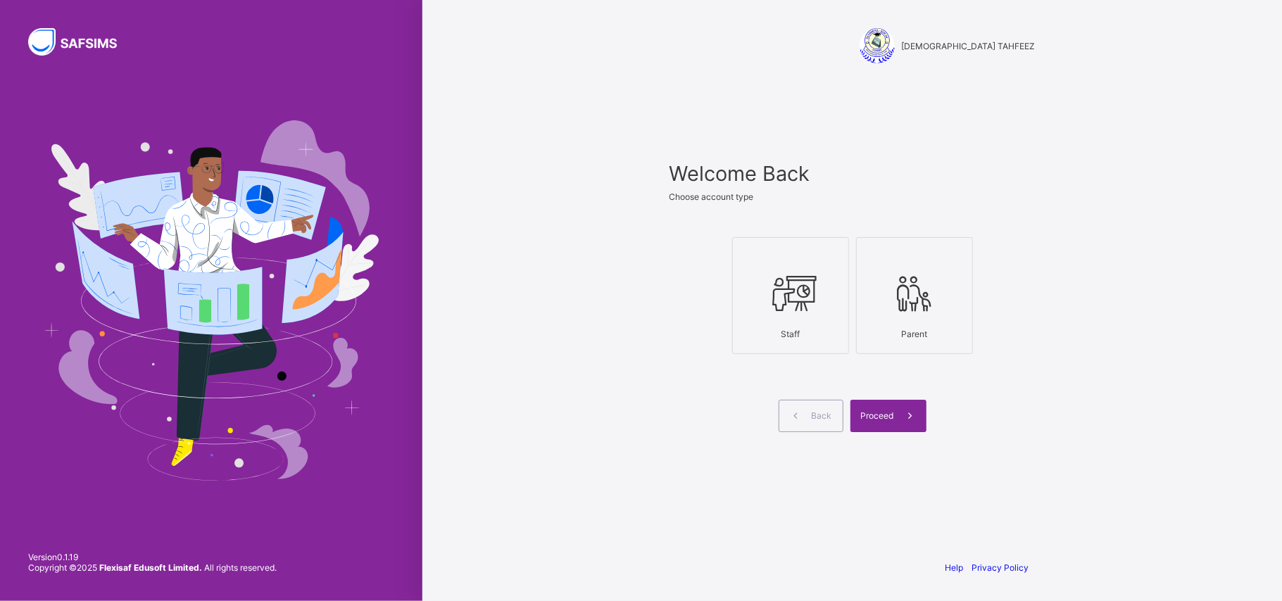
click at [839, 318] on div at bounding box center [790, 294] width 101 height 56
click at [895, 429] on span at bounding box center [910, 416] width 32 height 32
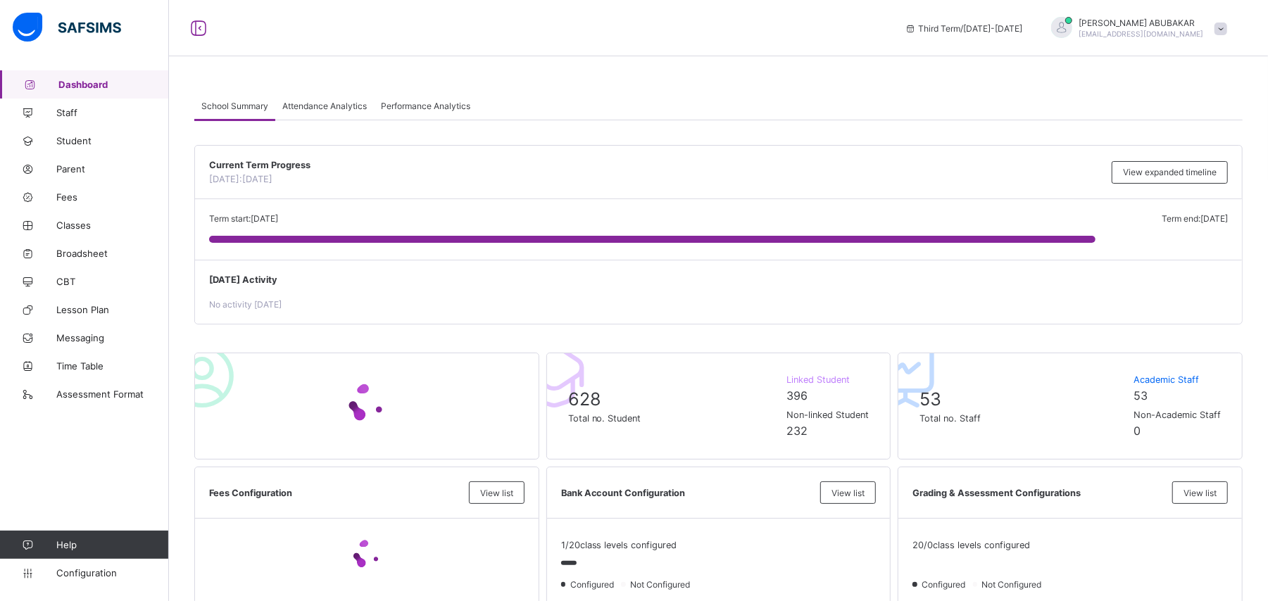
click at [1227, 27] on span at bounding box center [1220, 29] width 13 height 13
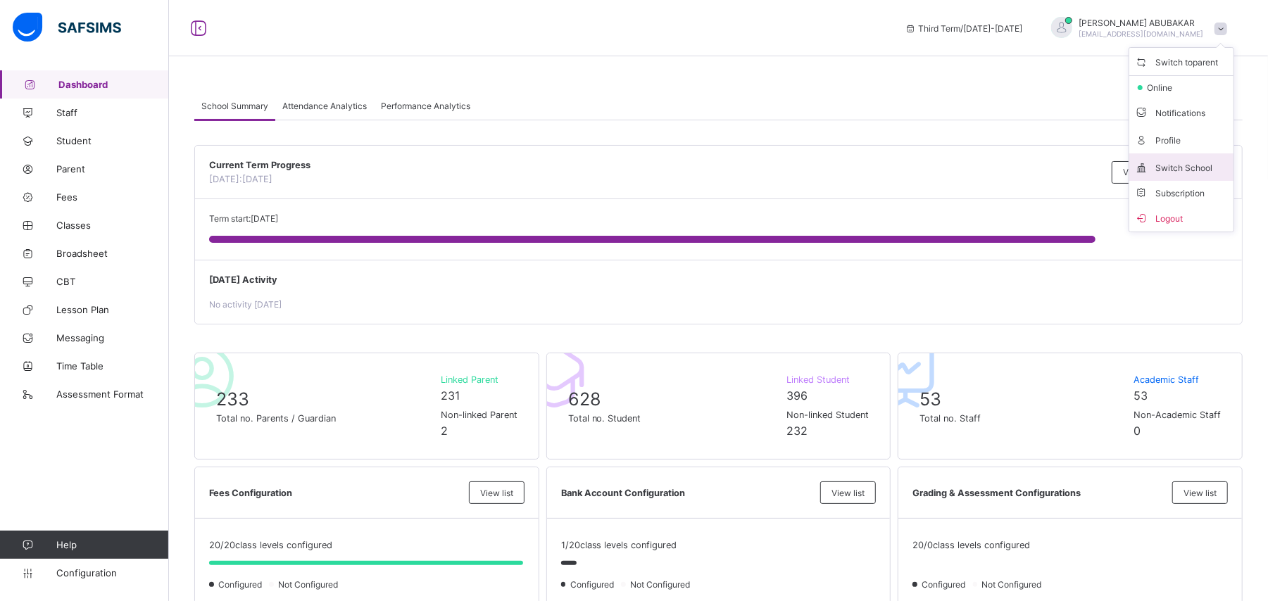
click at [1203, 167] on span "Switch School" at bounding box center [1181, 167] width 93 height 16
click at [0, 0] on div "× Switch School Select the school you want to switch to. RAUDHATUL QUR'AN ACADE…" at bounding box center [0, 0] width 0 height 0
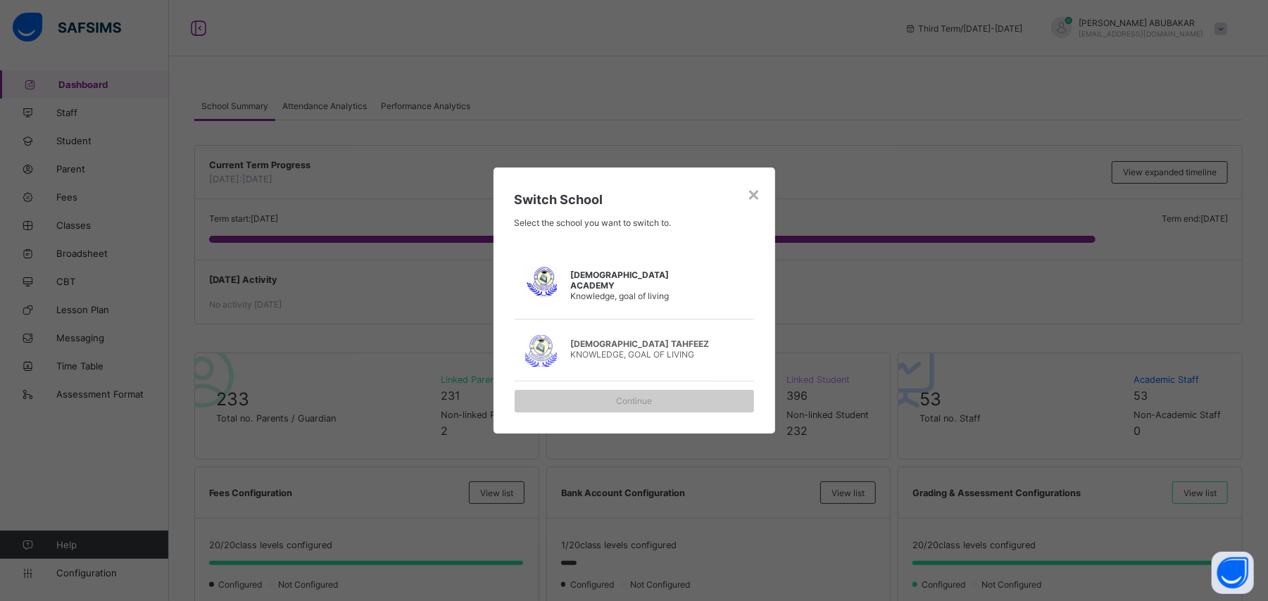
click at [660, 296] on span "Knowledge, goal of living" at bounding box center [620, 296] width 99 height 11
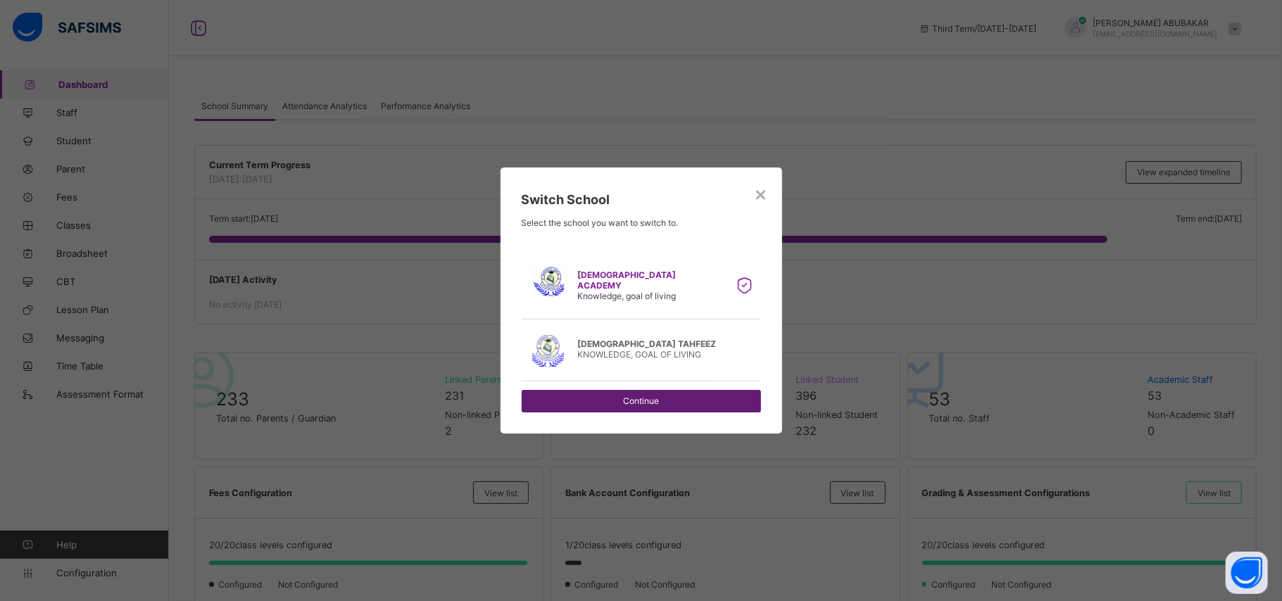
click at [643, 405] on span "Continue" at bounding box center [641, 401] width 218 height 11
click at [650, 404] on span "Continue" at bounding box center [641, 401] width 218 height 11
click at [763, 187] on div "×" at bounding box center [761, 194] width 13 height 24
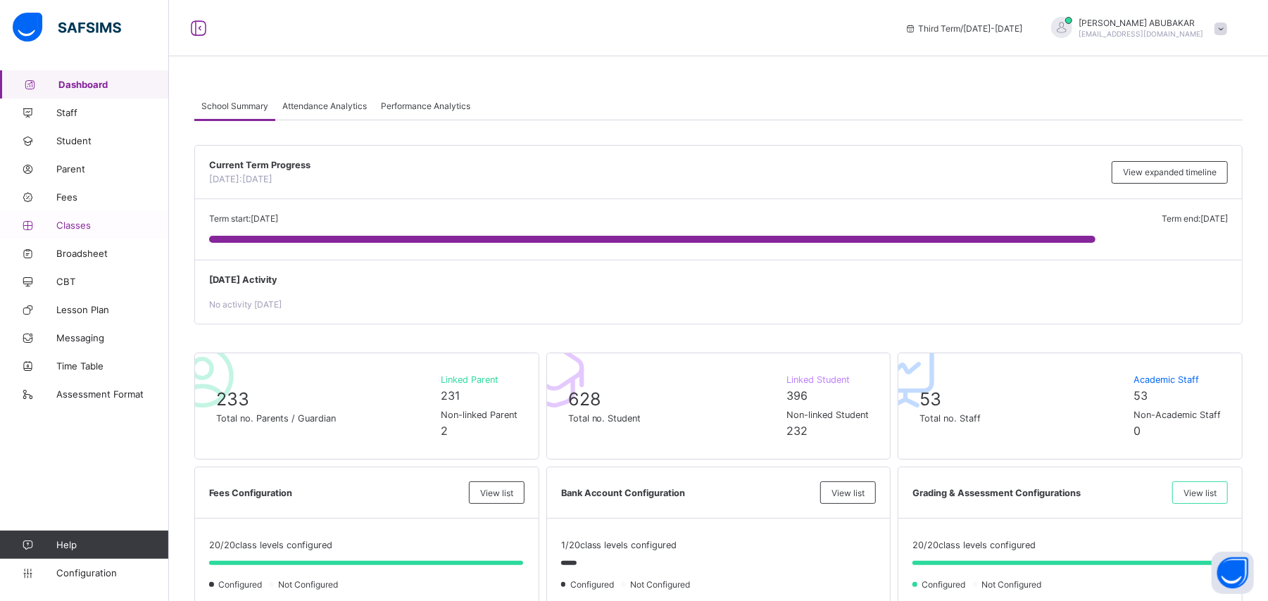
click at [76, 226] on span "Classes" at bounding box center [112, 225] width 113 height 11
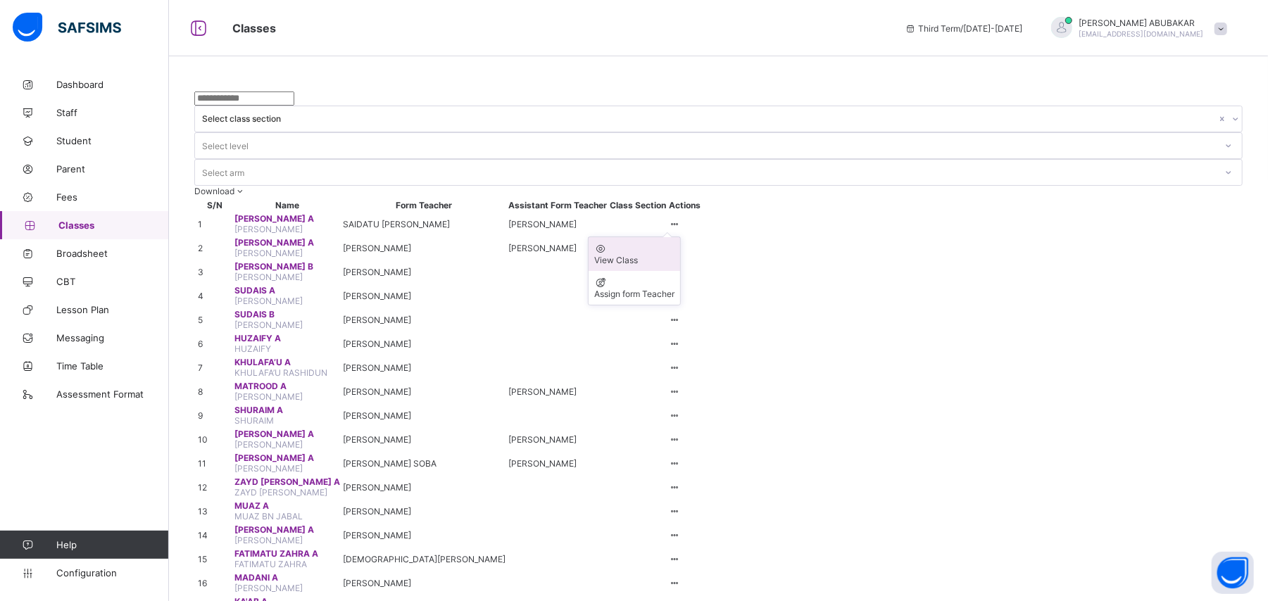
click at [674, 255] on div "View Class" at bounding box center [634, 260] width 80 height 11
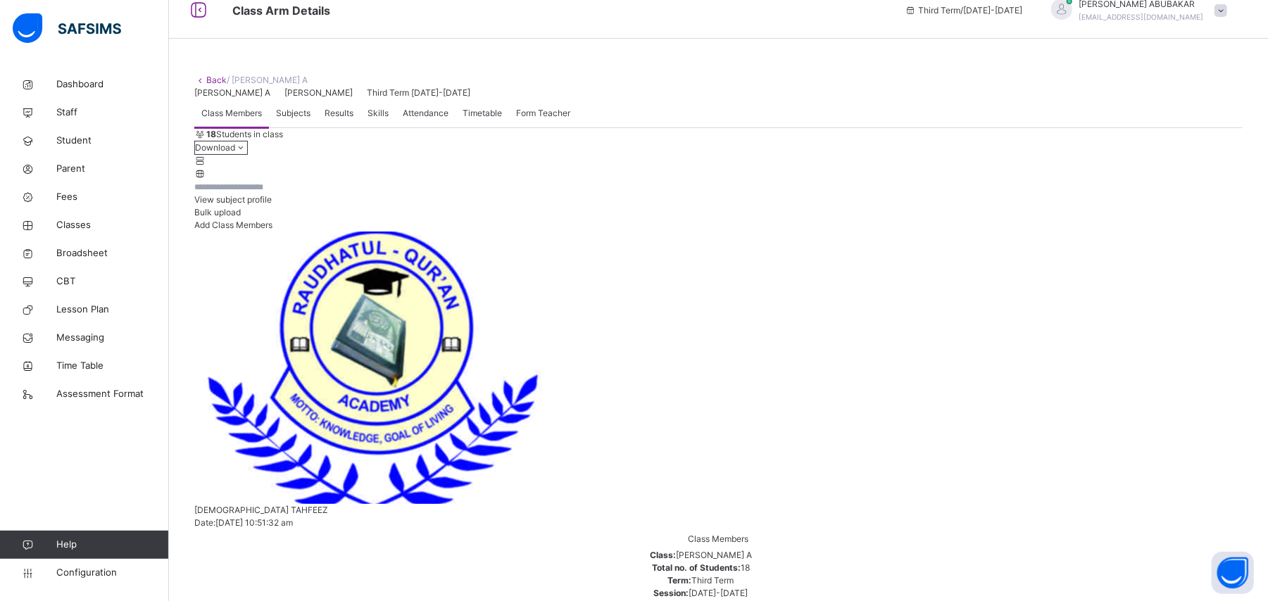
scroll to position [232, 0]
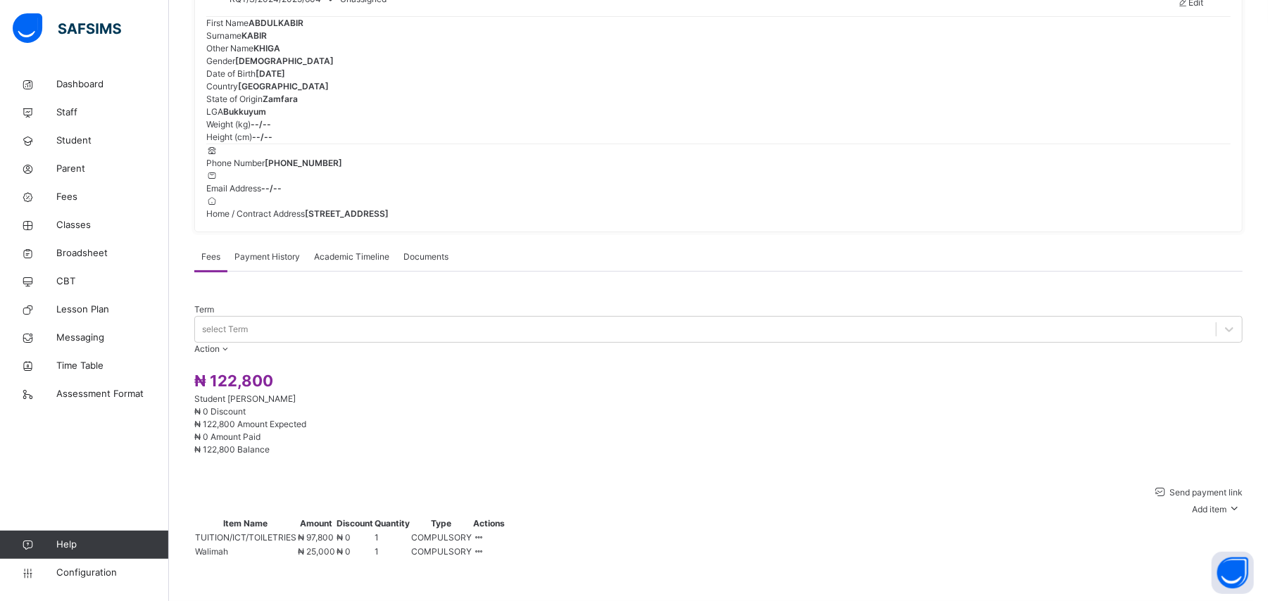
scroll to position [232, 0]
click at [88, 227] on span "Classes" at bounding box center [112, 225] width 113 height 14
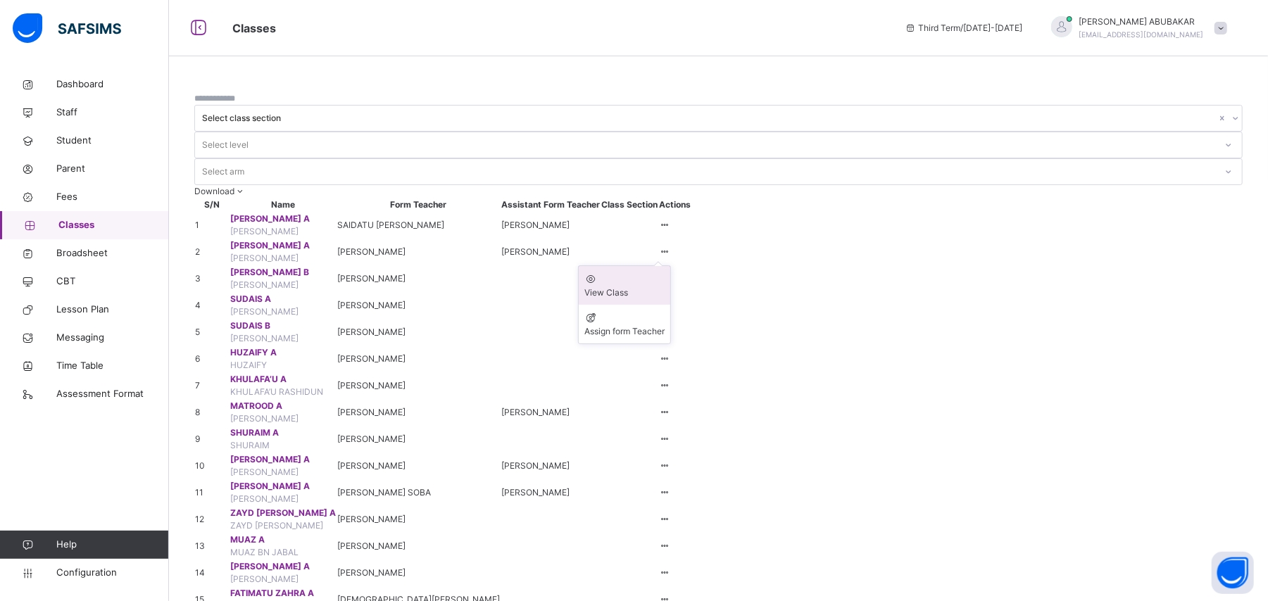
click at [665, 286] on div "View Class" at bounding box center [624, 292] width 80 height 13
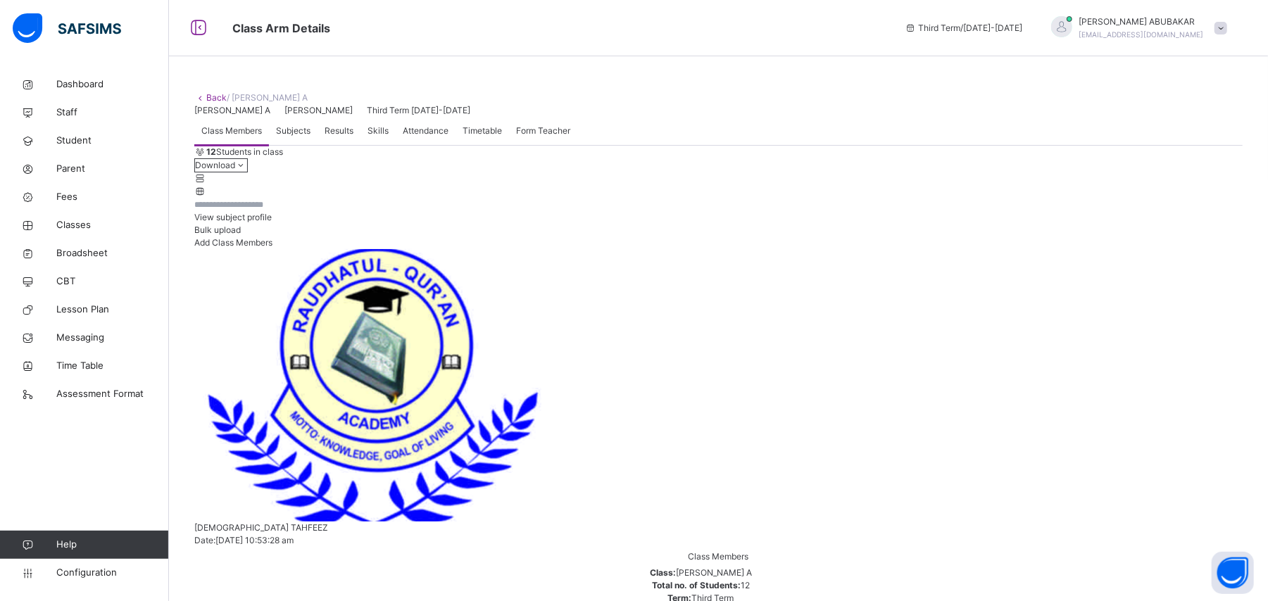
scroll to position [507, 0]
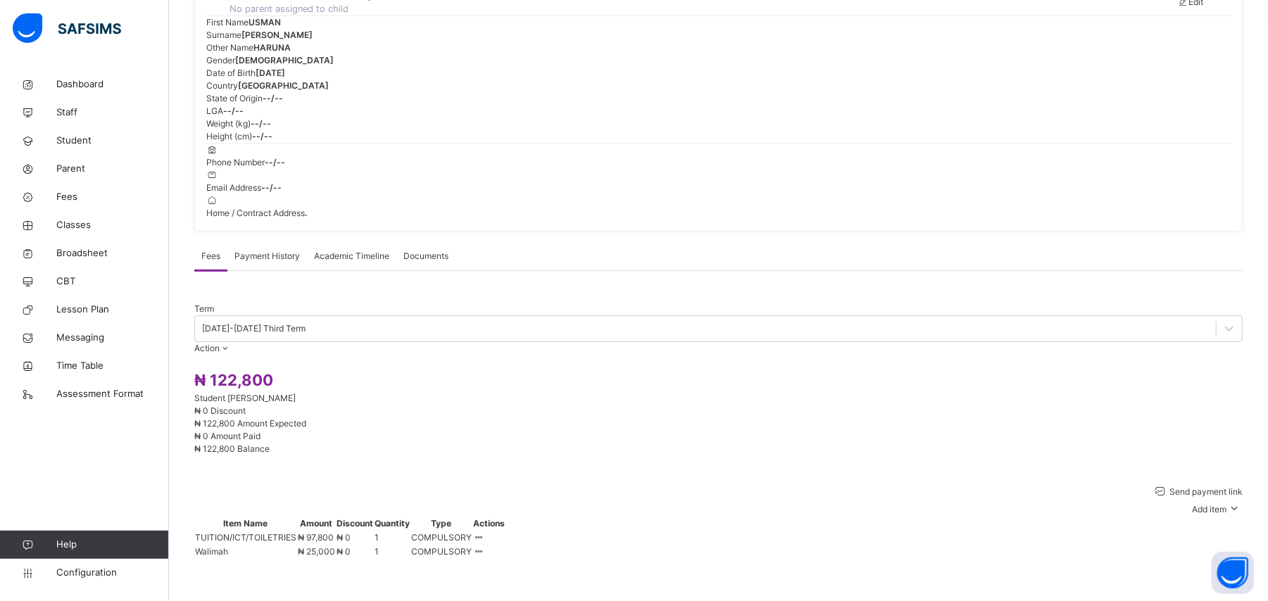
scroll to position [351, 0]
click at [96, 218] on span "Classes" at bounding box center [112, 225] width 113 height 14
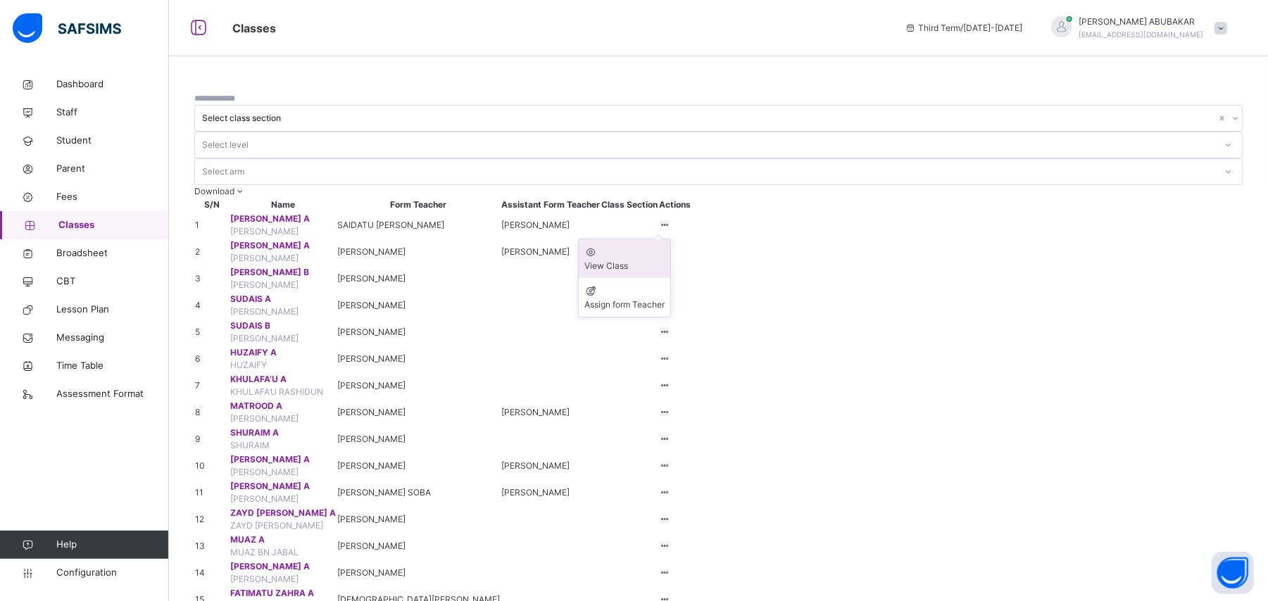
click at [665, 260] on div "View Class" at bounding box center [624, 266] width 80 height 13
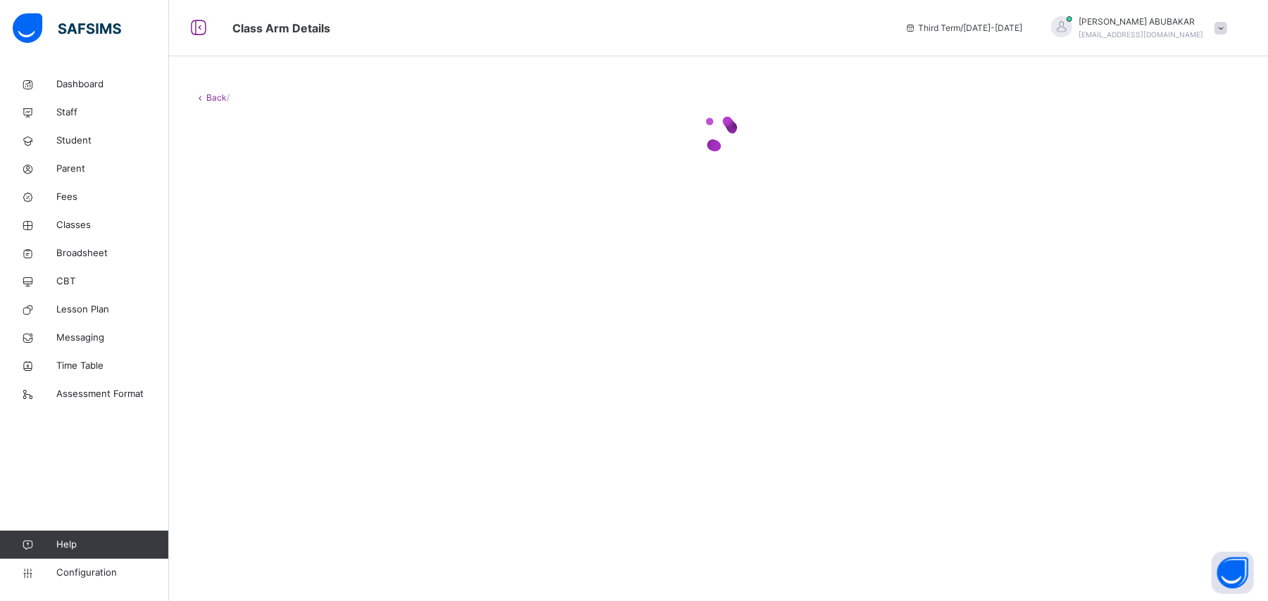
click at [1161, 160] on div at bounding box center [718, 132] width 1048 height 56
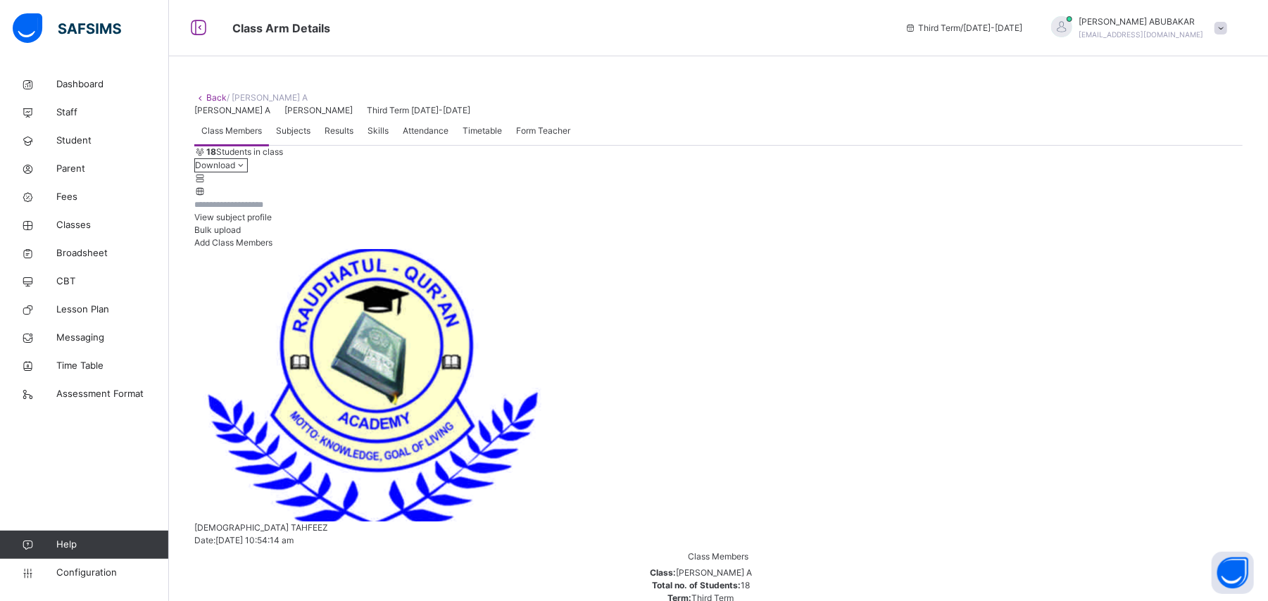
click at [341, 137] on span "Results" at bounding box center [339, 131] width 29 height 13
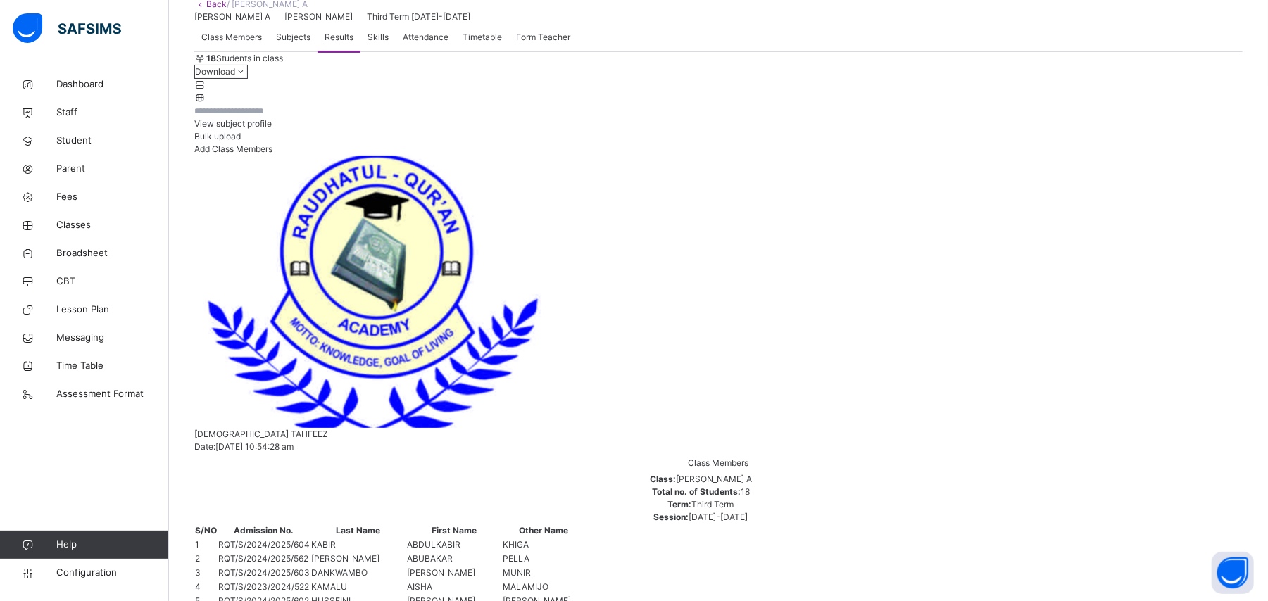
scroll to position [93, 0]
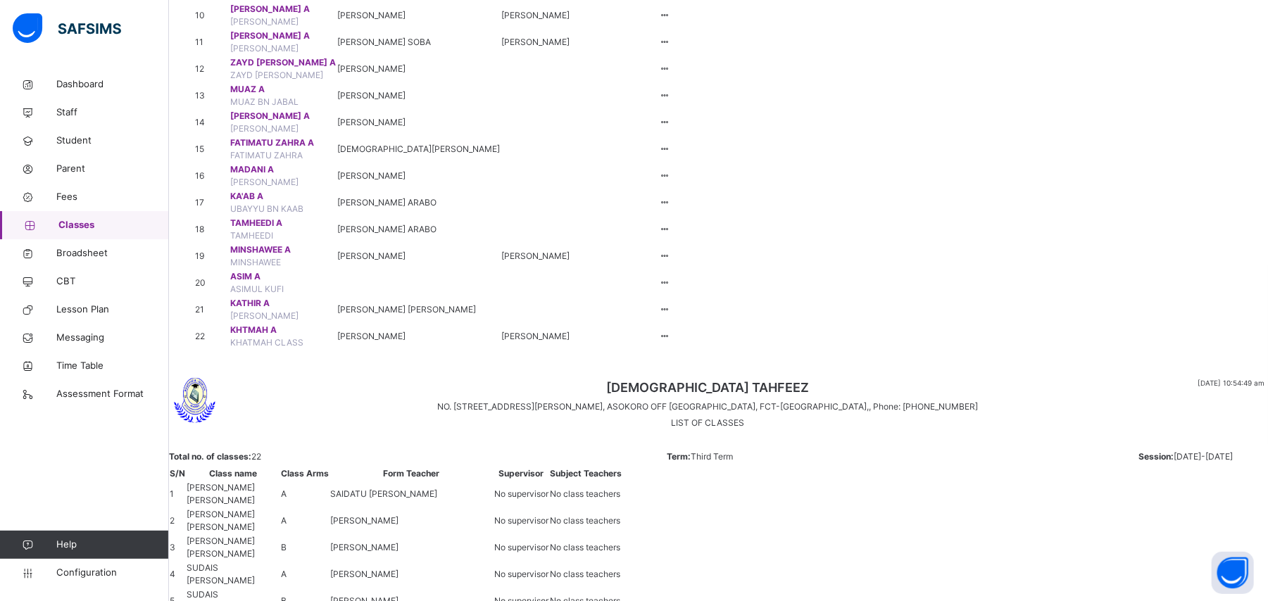
scroll to position [552, 0]
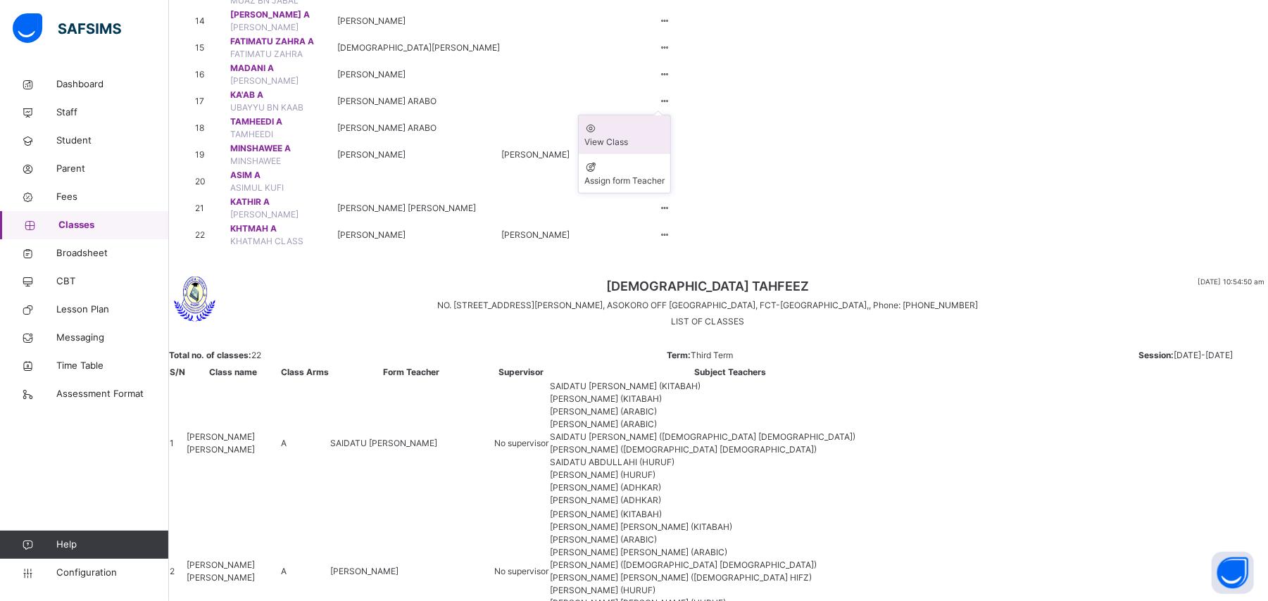
click at [665, 149] on div "View Class" at bounding box center [624, 142] width 80 height 13
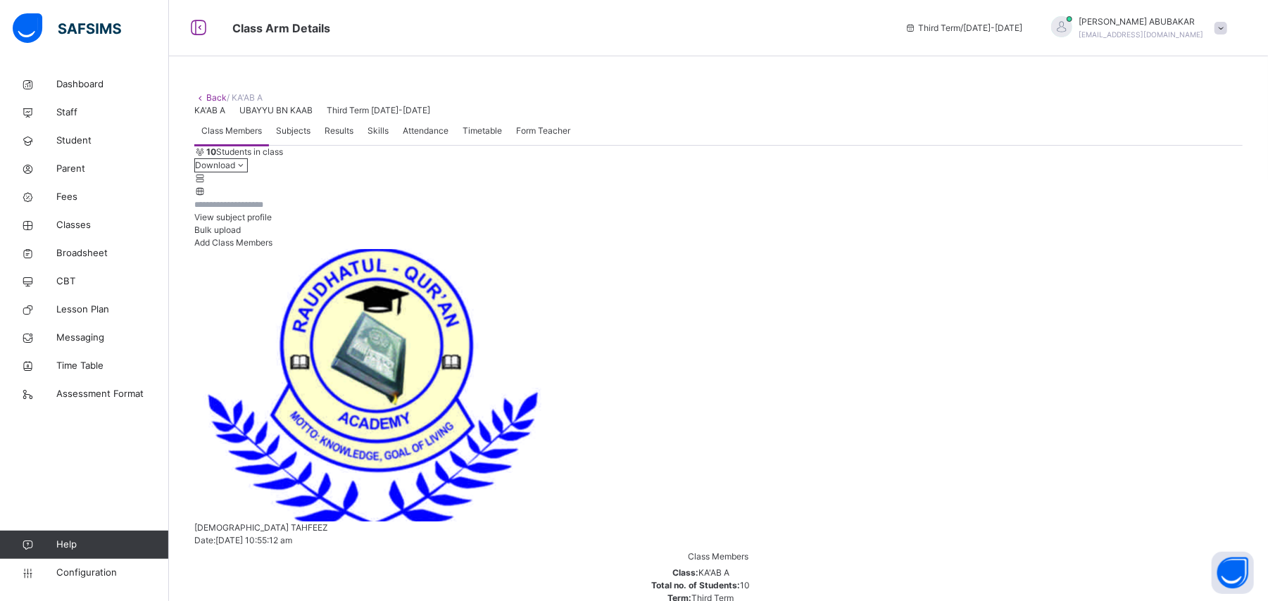
click at [342, 137] on span "Results" at bounding box center [339, 131] width 29 height 13
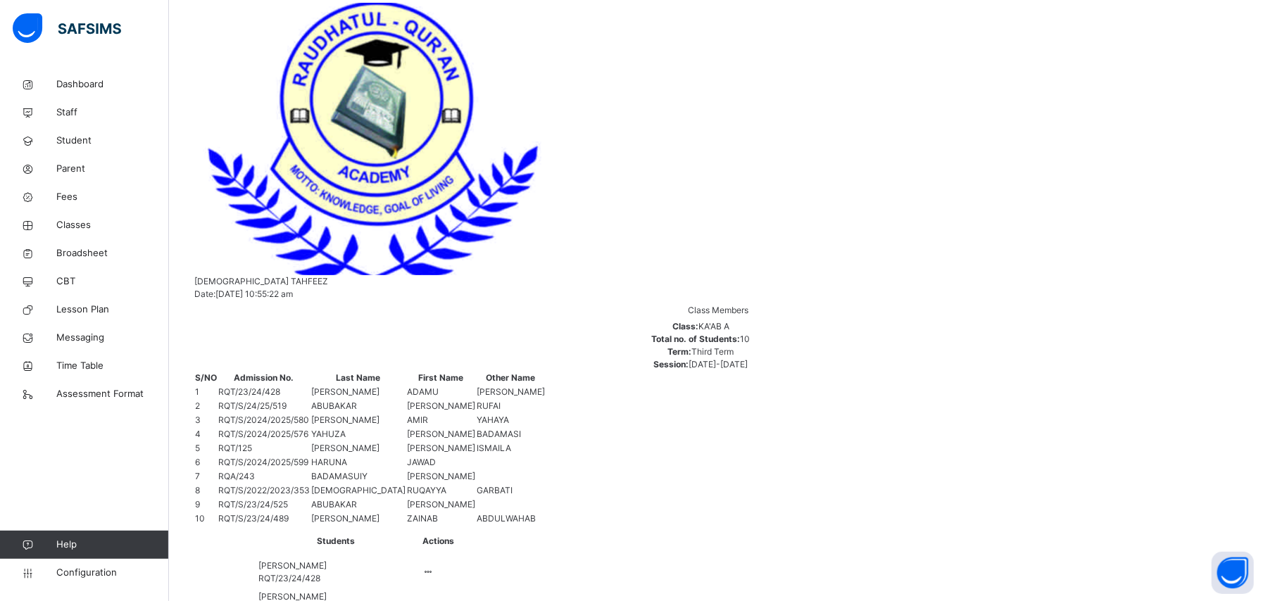
scroll to position [246, 0]
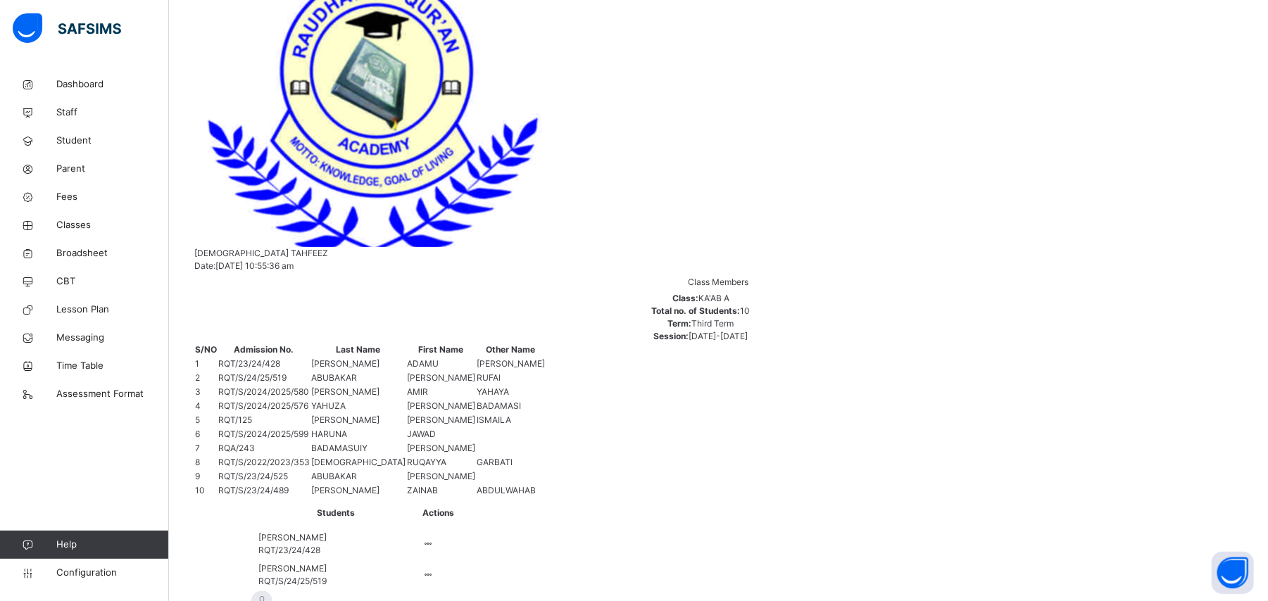
scroll to position [263, 0]
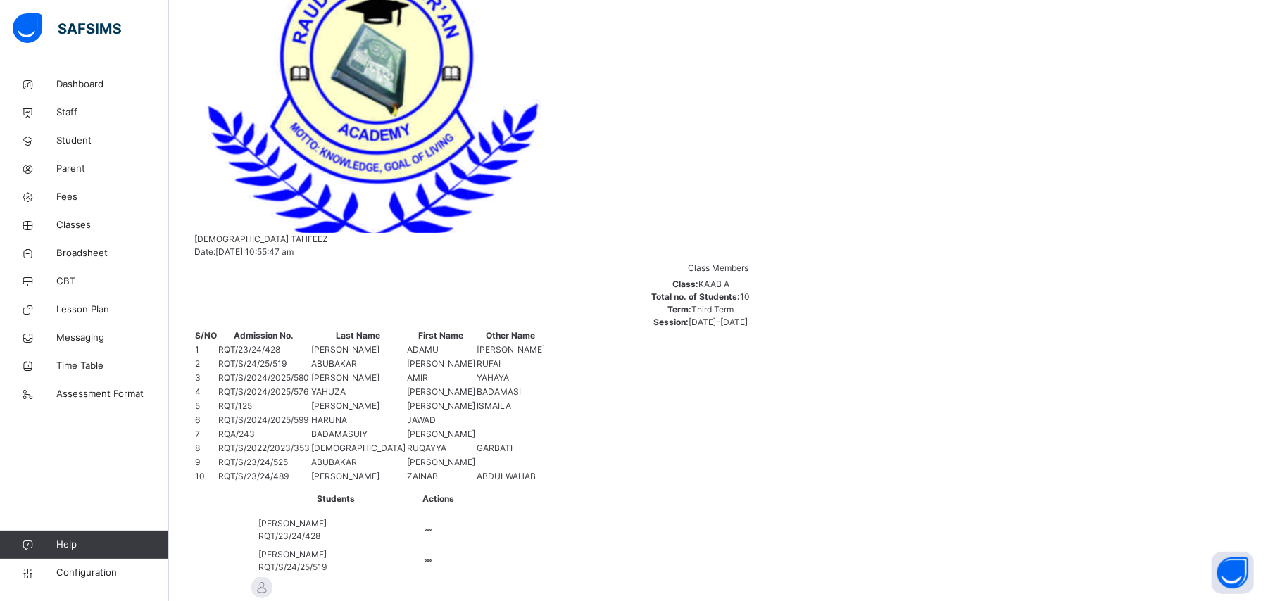
scroll to position [276, 0]
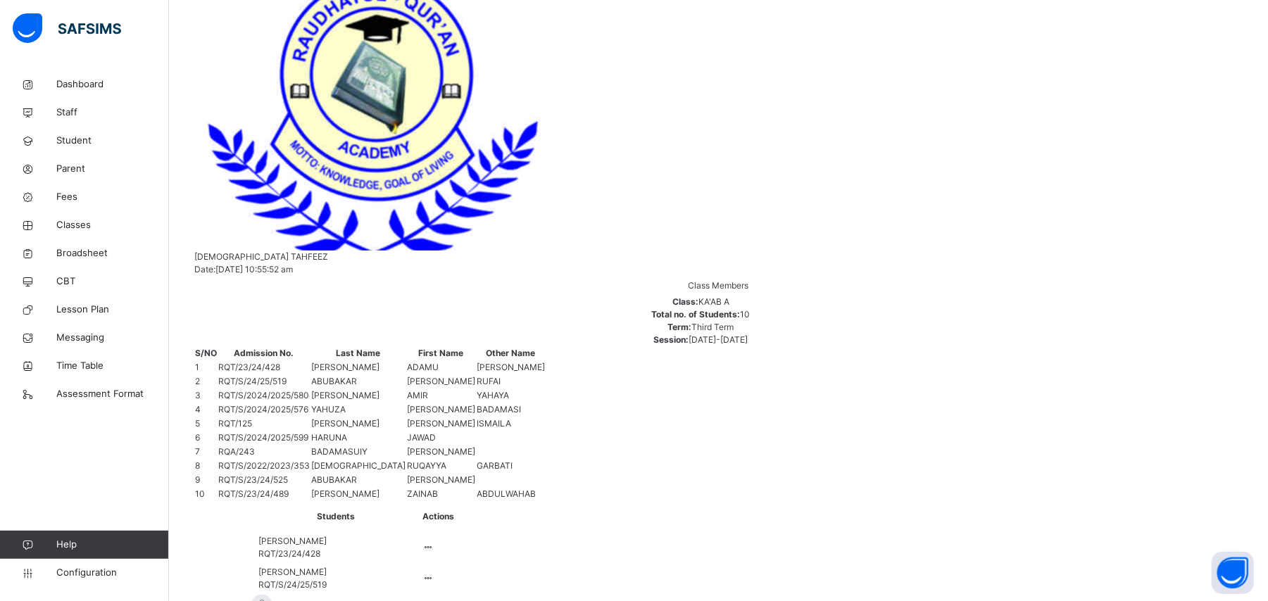
scroll to position [269, 0]
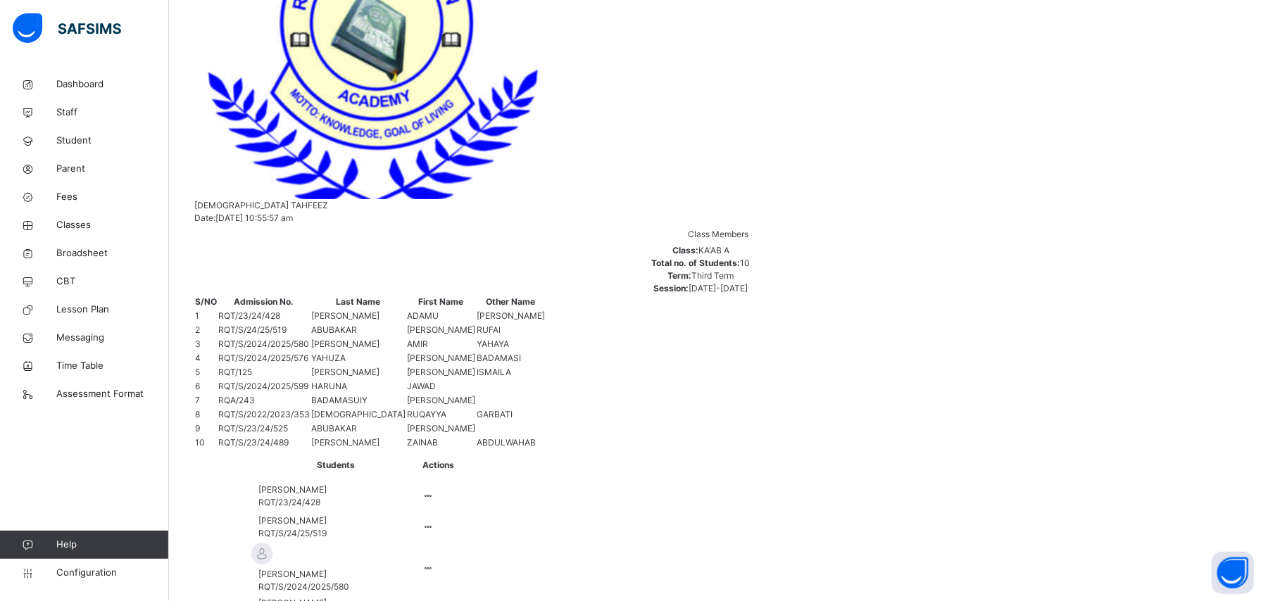
scroll to position [291, 0]
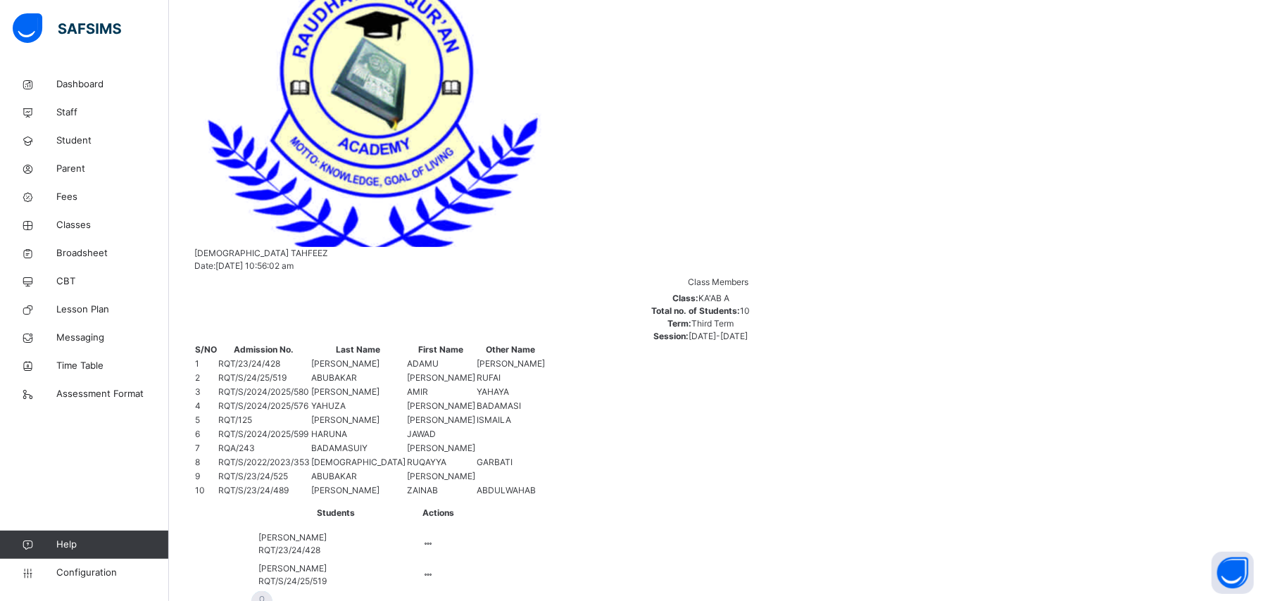
scroll to position [265, 0]
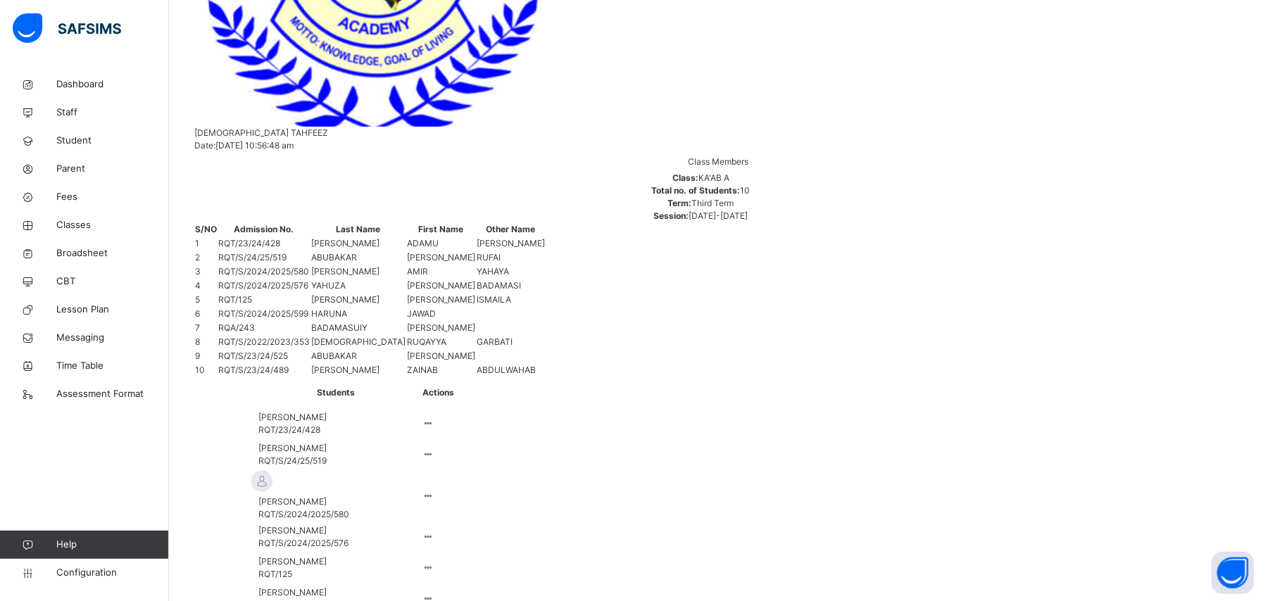
scroll to position [333, 0]
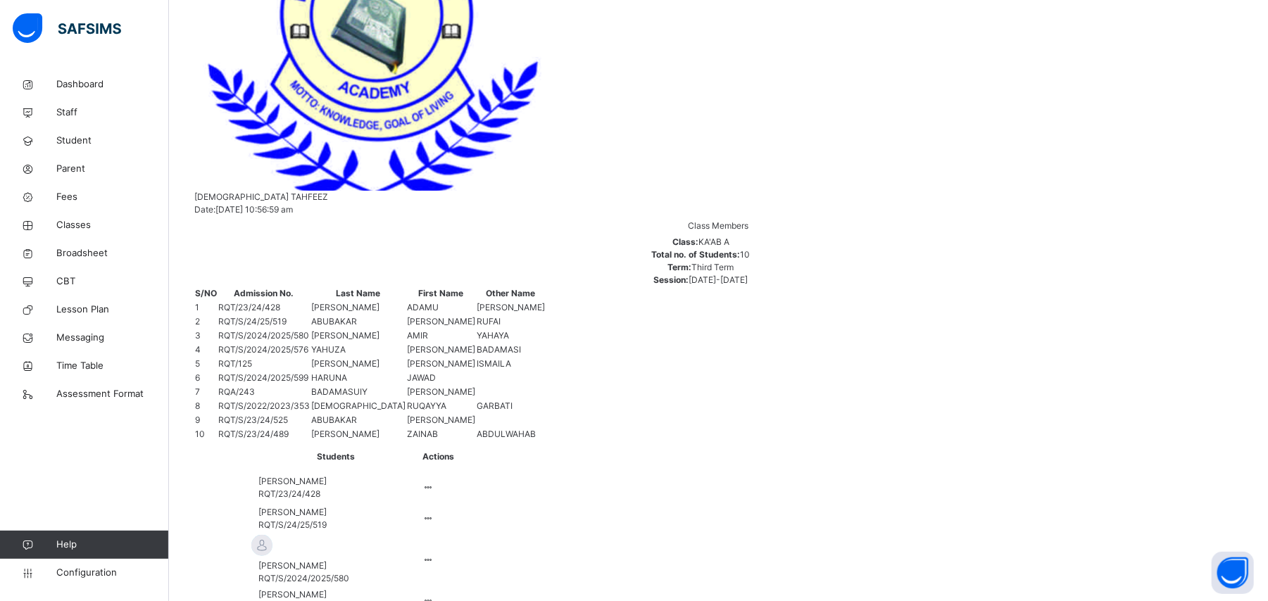
scroll to position [310, 0]
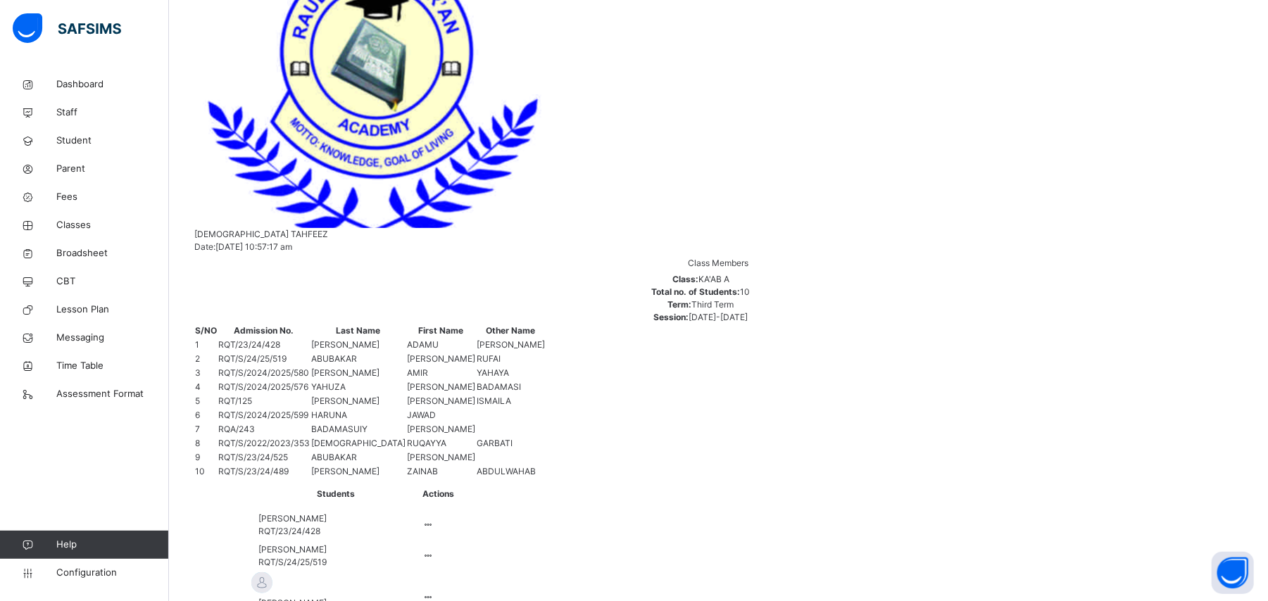
scroll to position [294, 0]
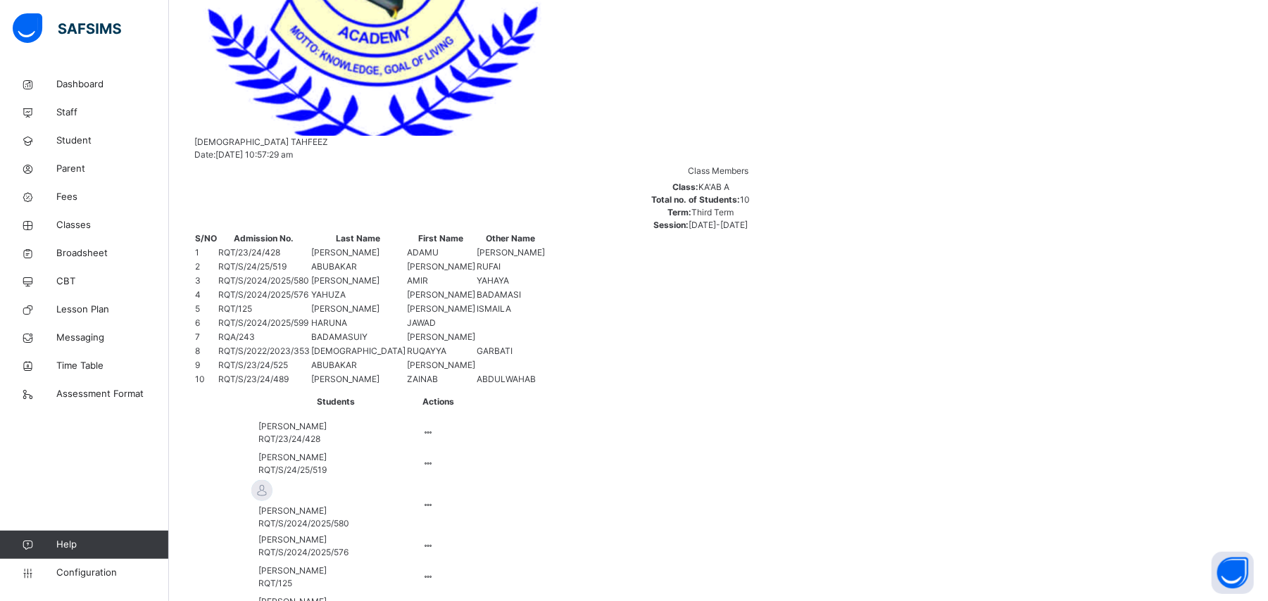
scroll to position [322, 0]
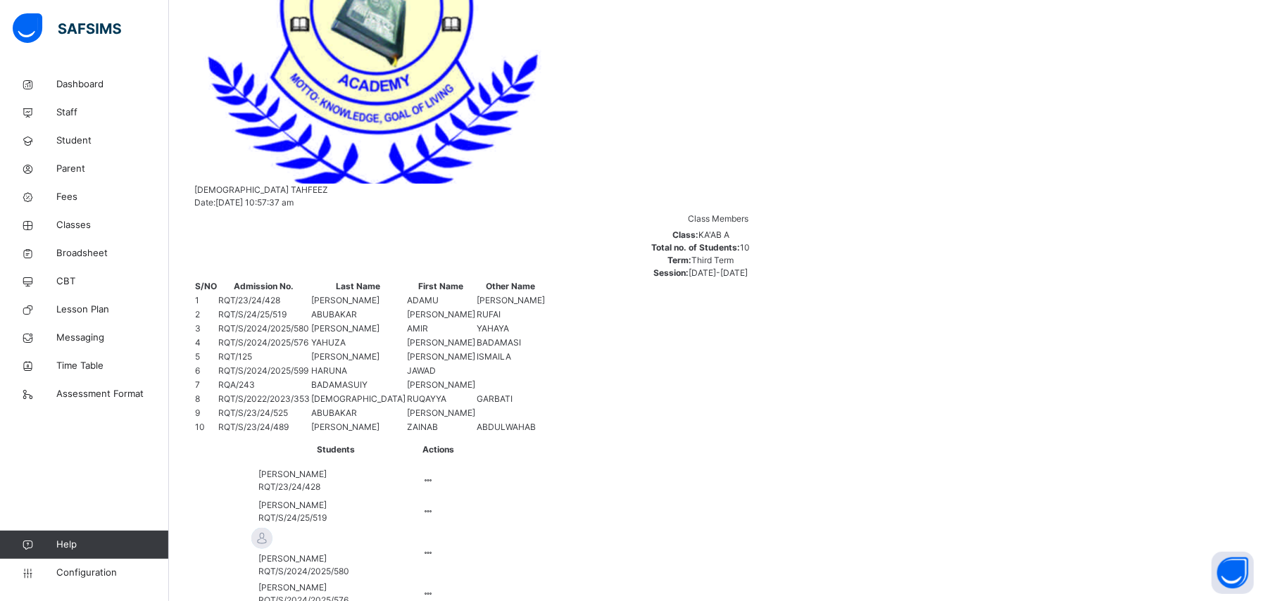
scroll to position [328, 0]
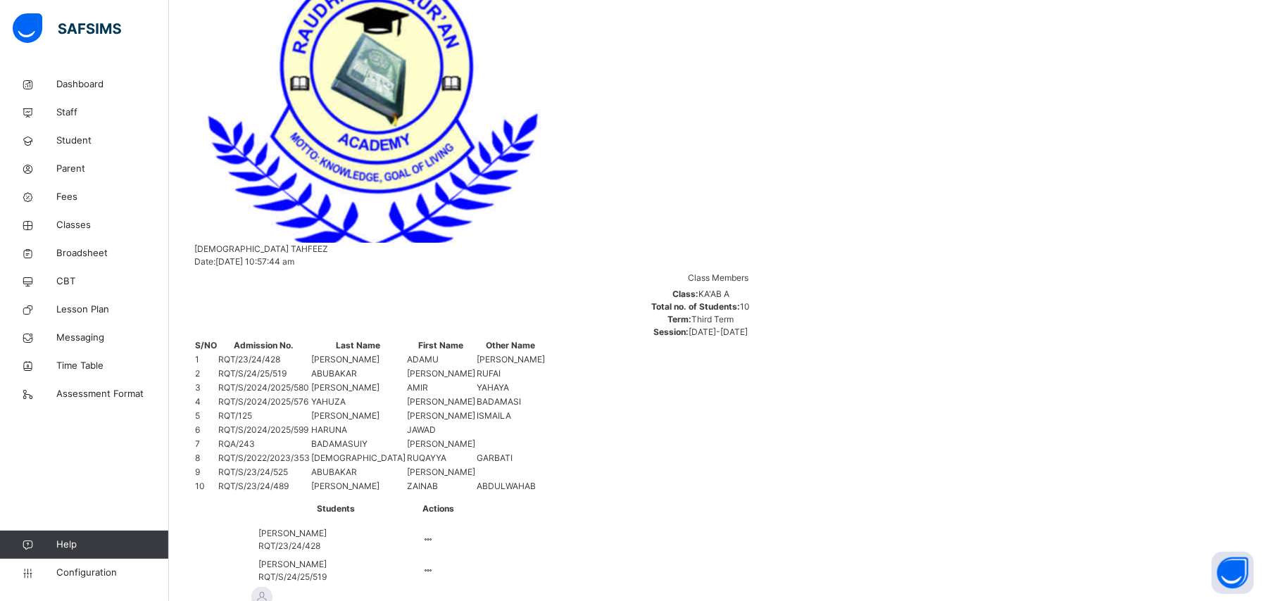
scroll to position [263, 0]
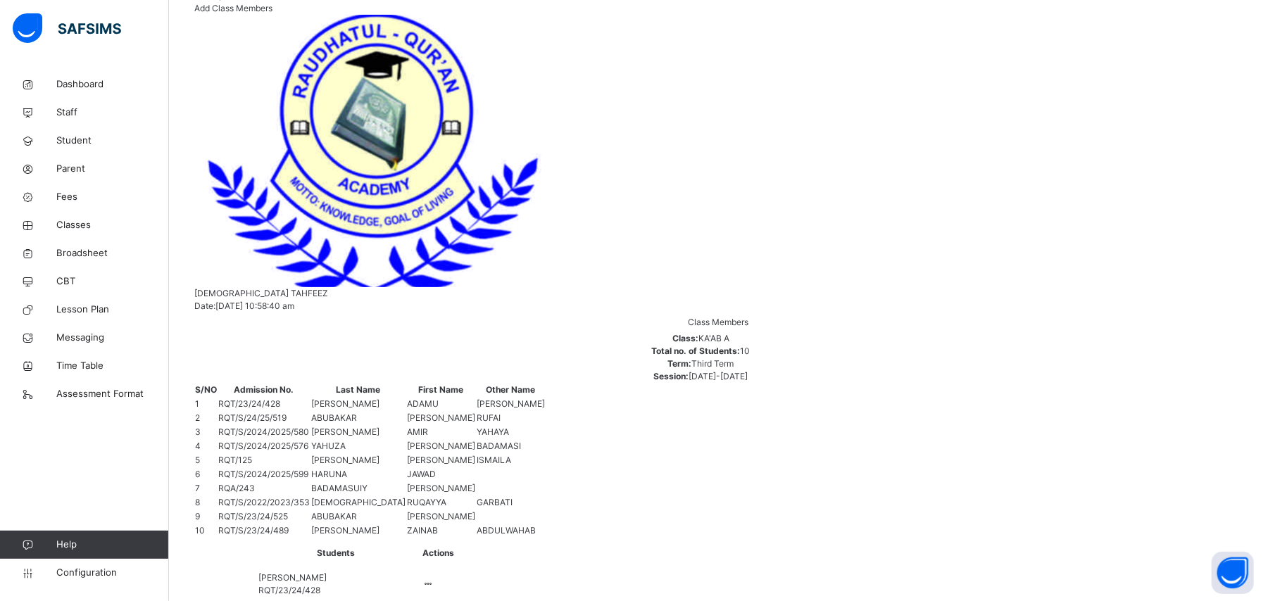
scroll to position [228, 0]
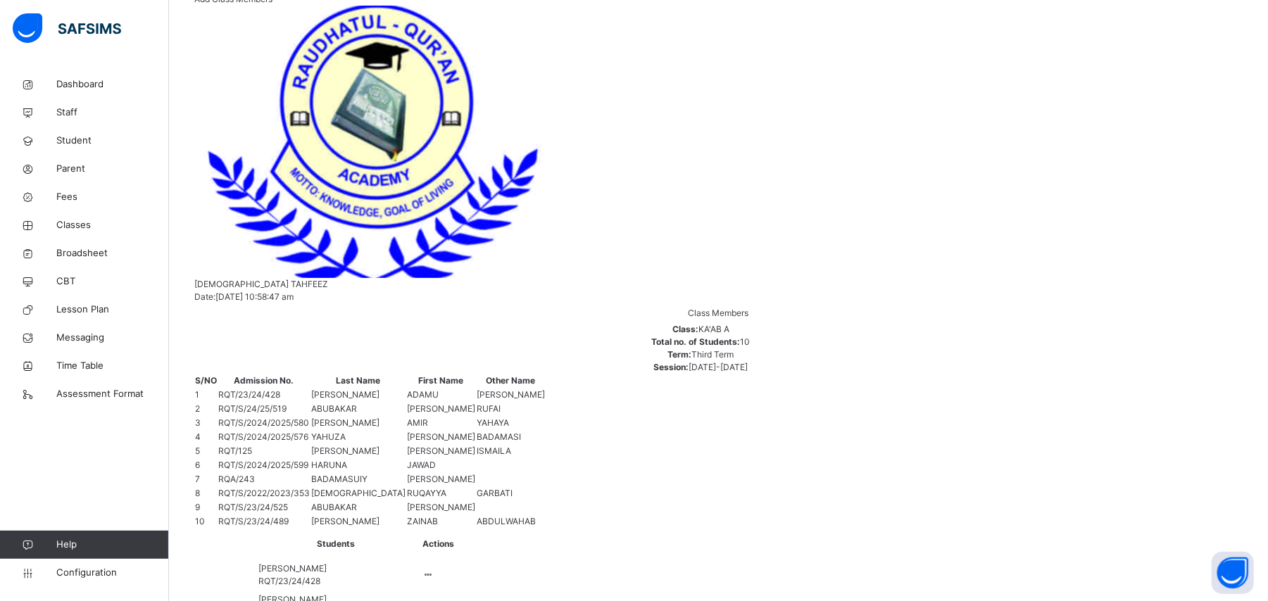
scroll to position [237, 0]
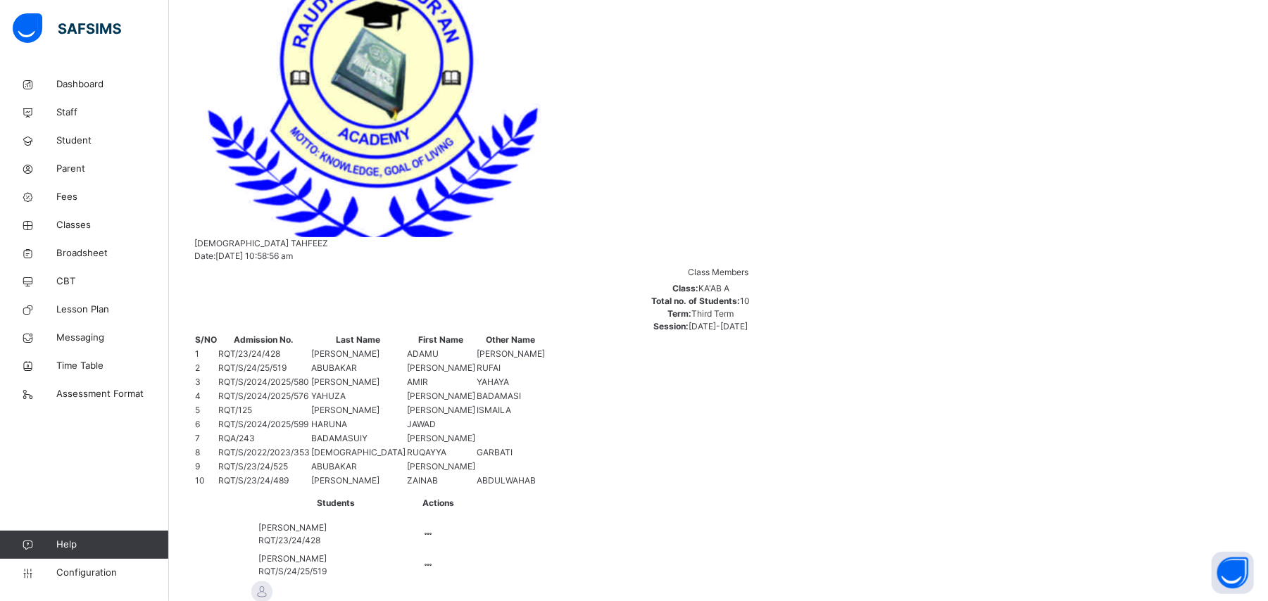
scroll to position [279, 0]
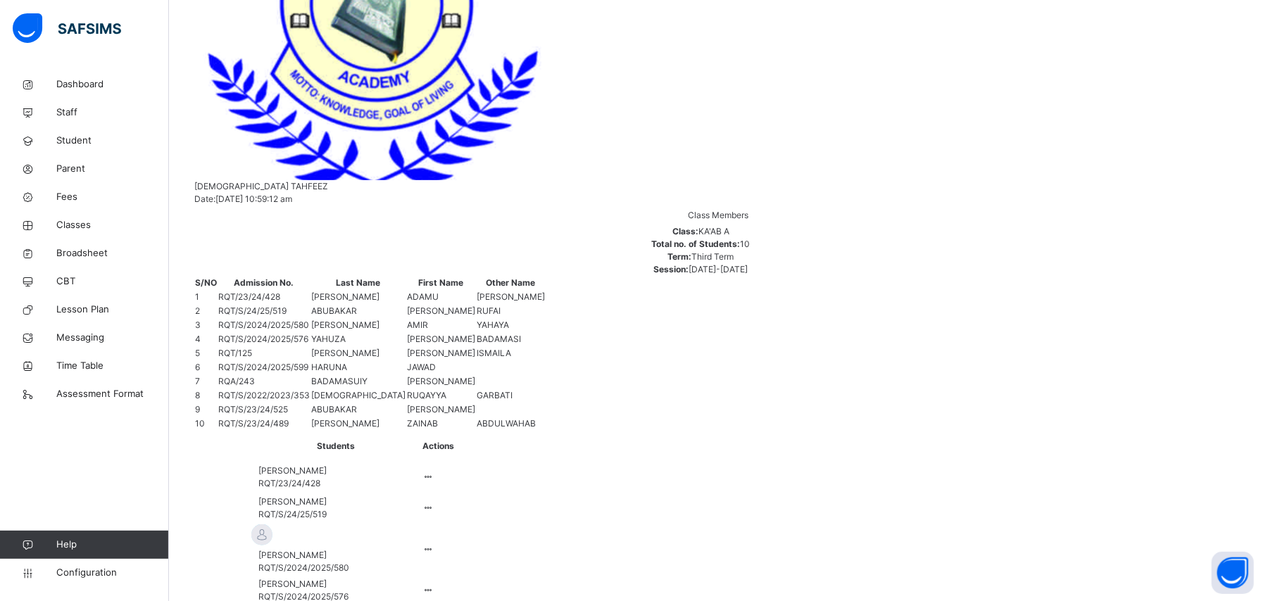
scroll to position [344, 0]
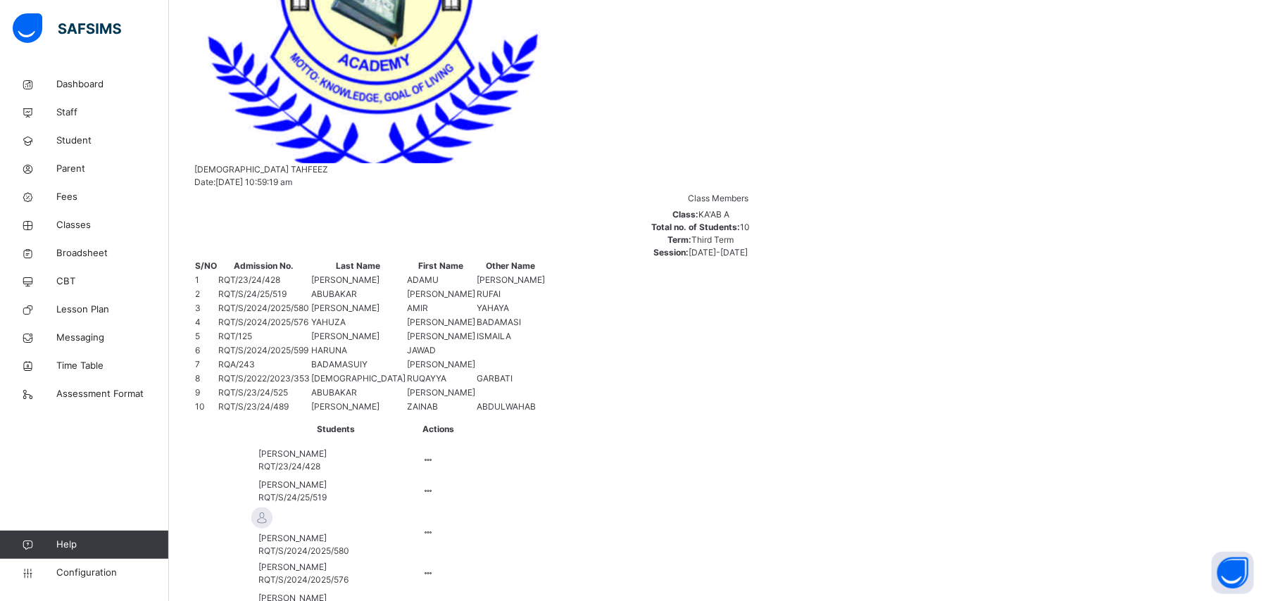
scroll to position [356, 0]
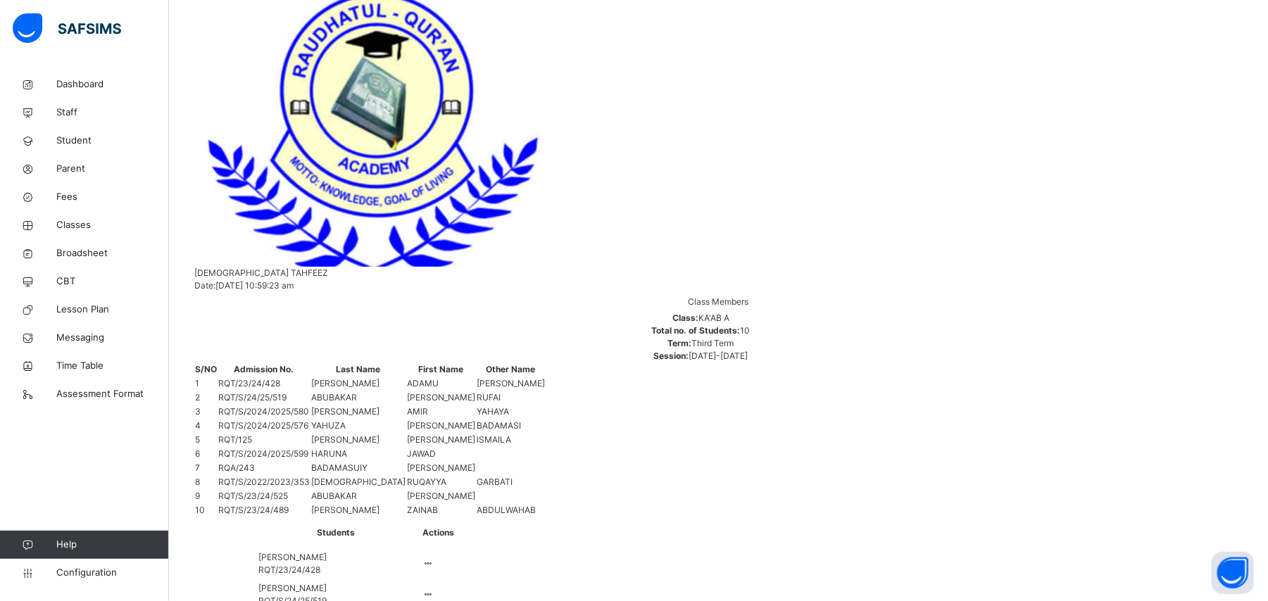
scroll to position [201, 0]
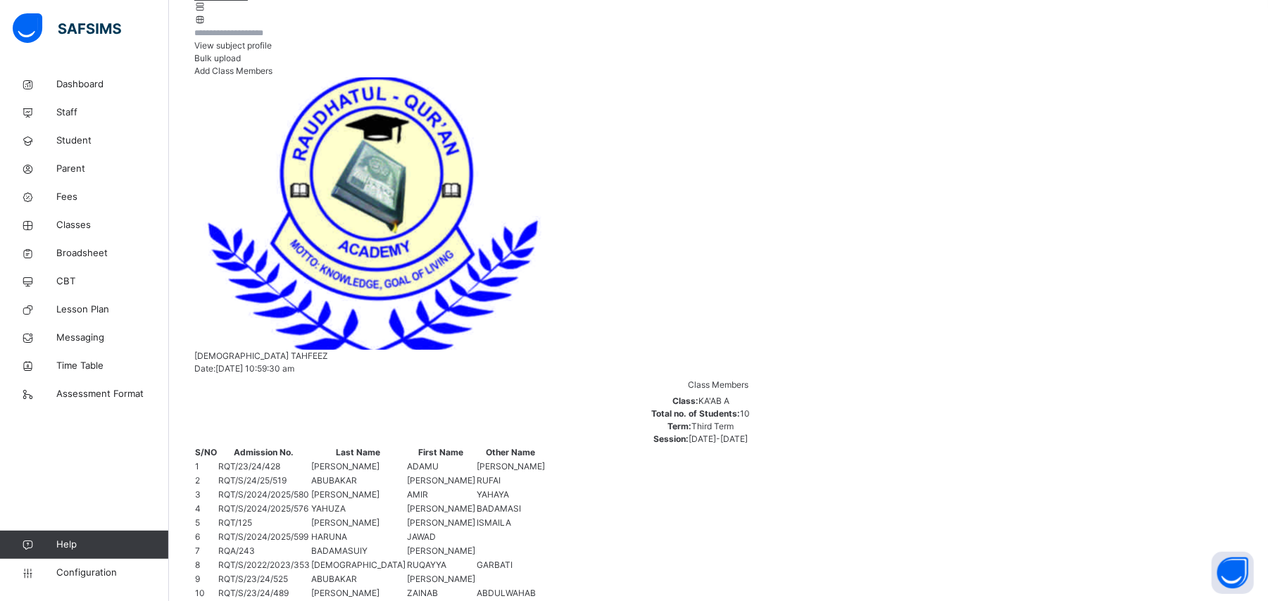
scroll to position [167, 0]
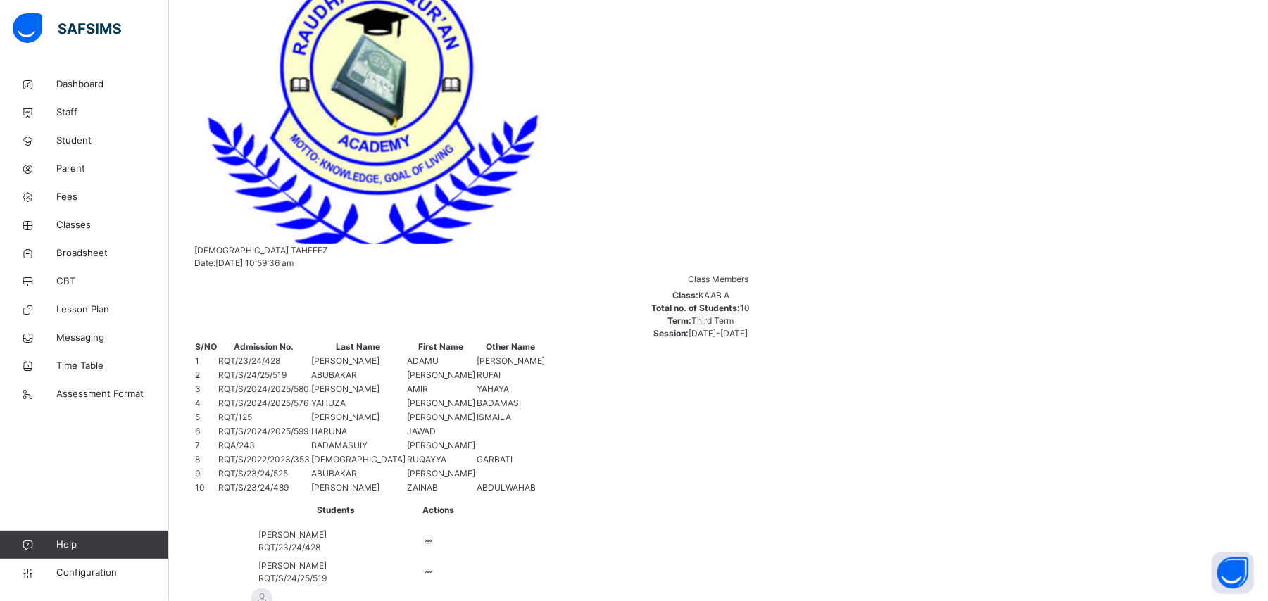
scroll to position [272, 0]
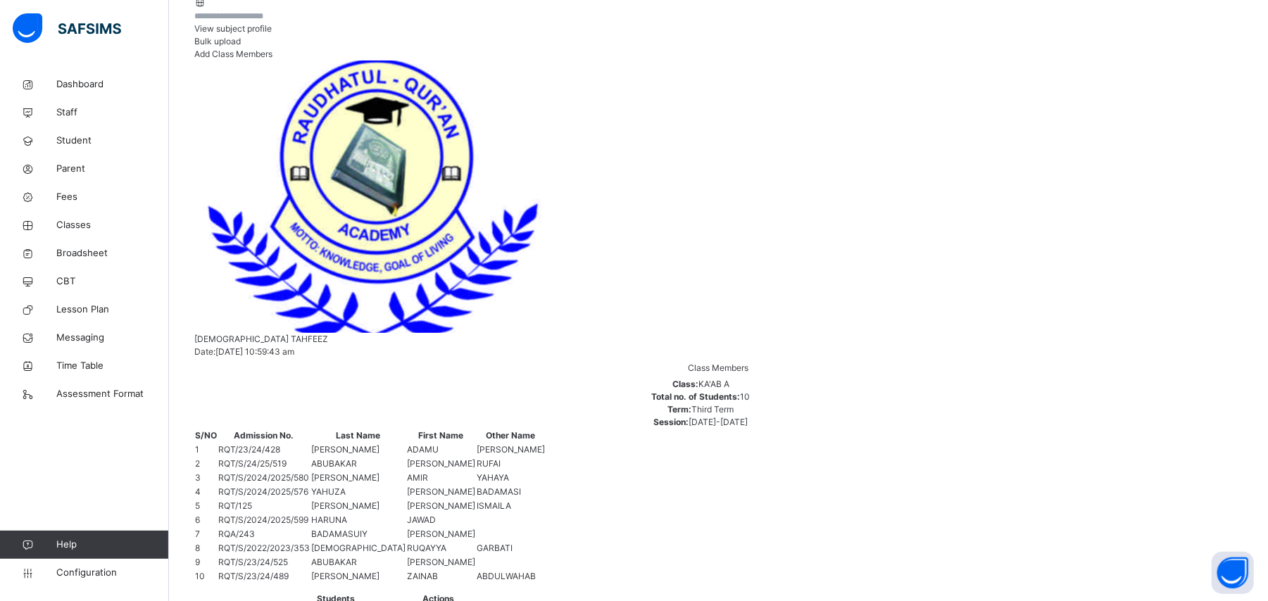
scroll to position [184, 0]
